Goal: Task Accomplishment & Management: Use online tool/utility

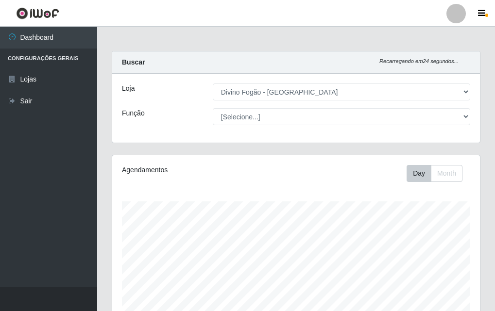
select select "499"
click at [213, 108] on select "[Selecione...] ASG ASG + ASG ++ Auxiliar de Cozinha Auxiliar de Cozinha + Auxil…" at bounding box center [341, 116] width 257 height 17
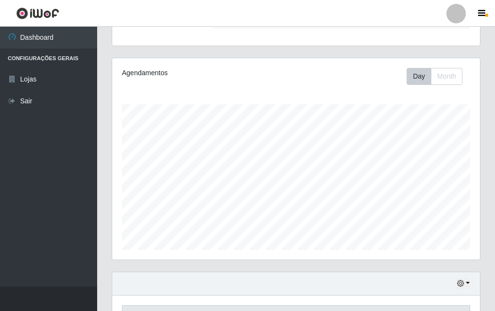
scroll to position [0, 0]
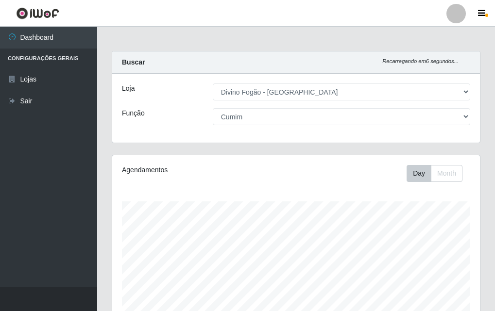
click at [308, 122] on select "[Selecione...] ASG ASG + ASG ++ Auxiliar de Cozinha Auxiliar de Cozinha + Auxil…" at bounding box center [341, 116] width 257 height 17
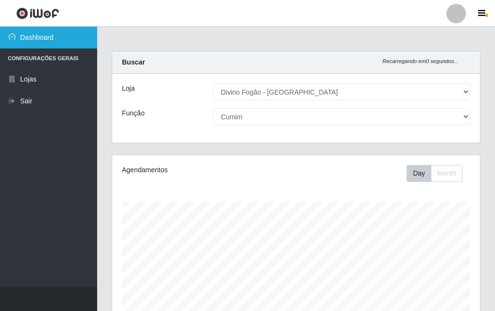
click at [63, 29] on link "Dashboard" at bounding box center [48, 38] width 97 height 22
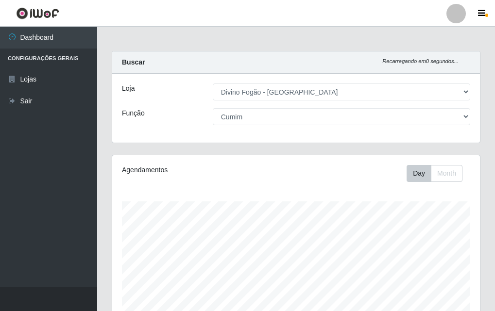
click at [39, 17] on img at bounding box center [37, 13] width 43 height 12
click at [14, 14] on link at bounding box center [37, 13] width 75 height 27
click at [28, 12] on img at bounding box center [37, 13] width 43 height 12
drag, startPoint x: 28, startPoint y: 12, endPoint x: 100, endPoint y: 17, distance: 73.0
click at [100, 17] on header "Perfil Alterar Senha Sair" at bounding box center [247, 13] width 495 height 27
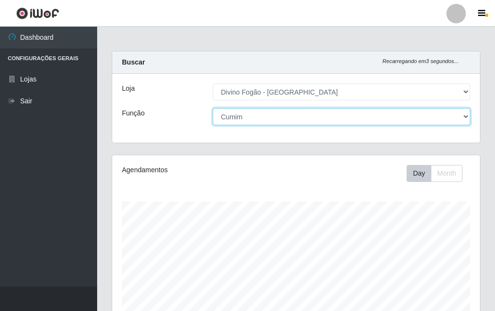
click at [283, 110] on select "[Selecione...] ASG ASG + ASG ++ Auxiliar de Cozinha Auxiliar de Cozinha + Auxil…" at bounding box center [341, 116] width 257 height 17
click at [213, 108] on select "[Selecione...] ASG ASG + ASG ++ Auxiliar de Cozinha Auxiliar de Cozinha + Auxil…" at bounding box center [341, 116] width 257 height 17
click at [275, 116] on select "[Selecione...] ASG ASG + ASG ++ Auxiliar de Cozinha Auxiliar de Cozinha + Auxil…" at bounding box center [341, 116] width 257 height 17
click at [213, 108] on select "[Selecione...] ASG ASG + ASG ++ Auxiliar de Cozinha Auxiliar de Cozinha + Auxil…" at bounding box center [341, 116] width 257 height 17
click at [271, 122] on select "[Selecione...] ASG ASG + ASG ++ Auxiliar de Cozinha Auxiliar de Cozinha + Auxil…" at bounding box center [341, 116] width 257 height 17
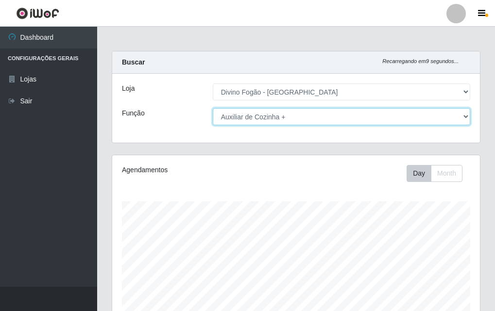
select select "9"
click at [213, 108] on select "[Selecione...] ASG ASG + ASG ++ Auxiliar de Cozinha Auxiliar de Cozinha + Auxil…" at bounding box center [341, 116] width 257 height 17
